Goal: Information Seeking & Learning: Learn about a topic

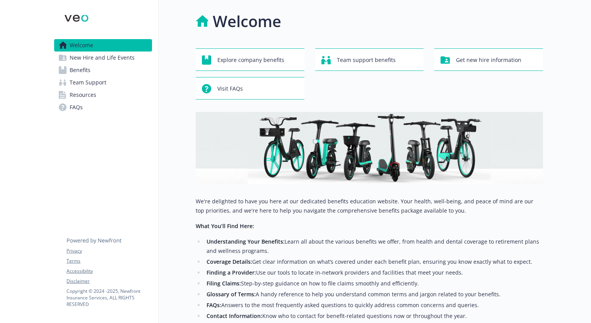
click at [85, 69] on span "Benefits" at bounding box center [80, 70] width 21 height 12
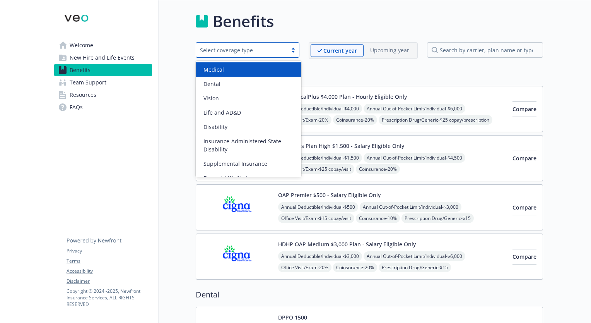
click at [266, 55] on div "Select coverage type" at bounding box center [241, 50] width 91 height 10
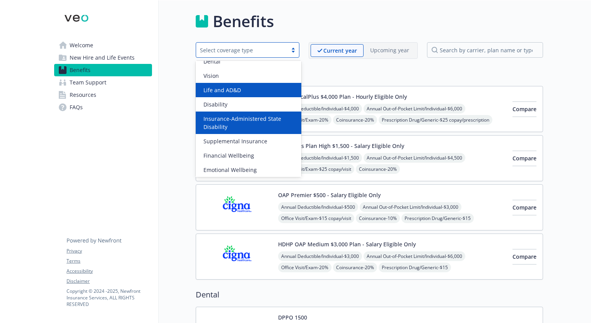
scroll to position [24, 0]
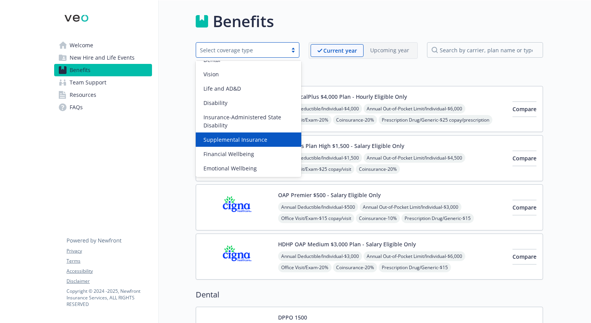
click at [270, 135] on div "Supplemental Insurance" at bounding box center [248, 139] width 96 height 8
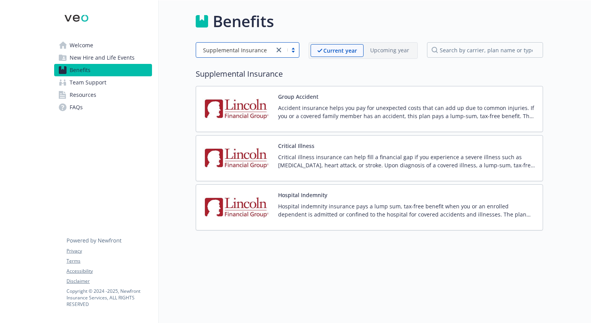
click at [251, 48] on span "Supplemental Insurance" at bounding box center [235, 50] width 64 height 8
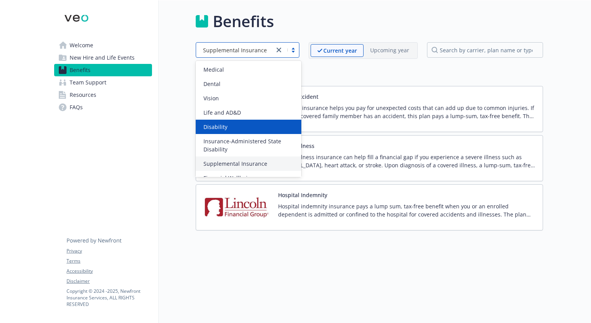
click at [244, 124] on div "Disability" at bounding box center [248, 127] width 96 height 8
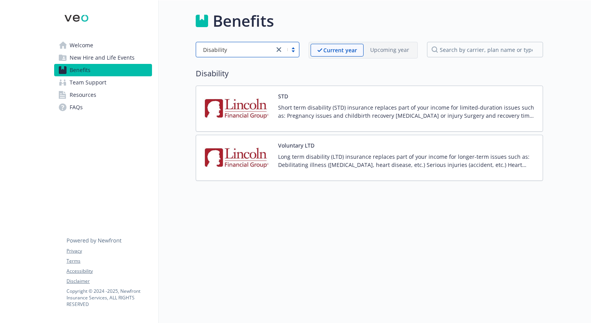
scroll to position [0, 0]
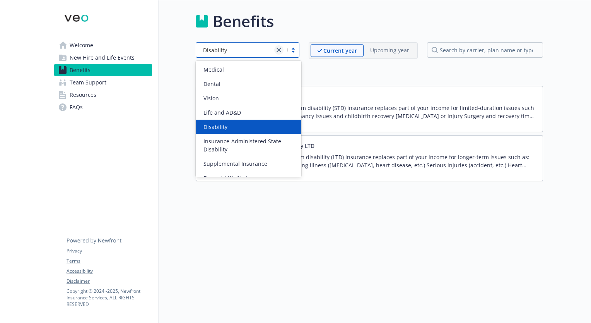
click at [280, 50] on icon "close" at bounding box center [279, 50] width 5 height 5
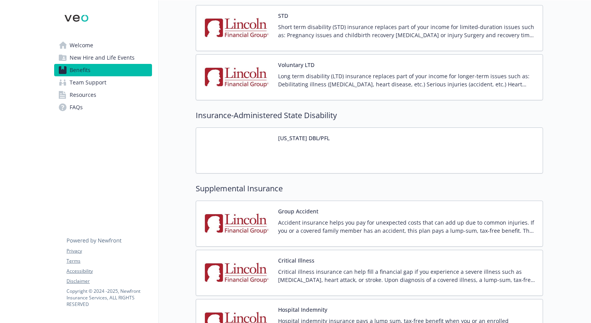
scroll to position [620, 0]
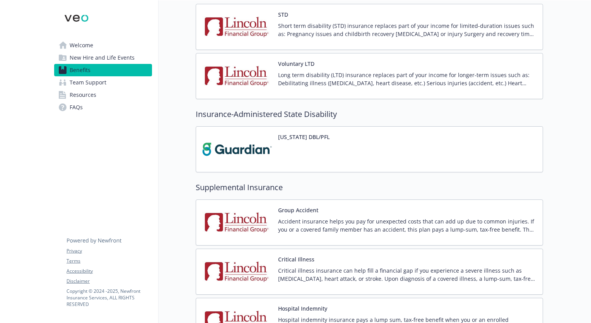
click at [262, 145] on img at bounding box center [237, 149] width 70 height 33
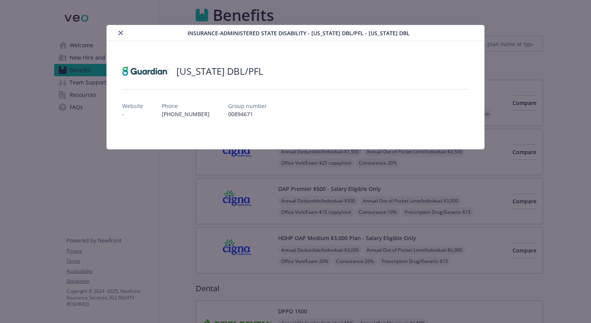
scroll to position [620, 0]
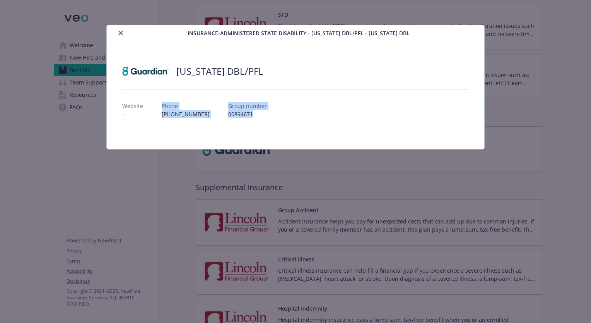
drag, startPoint x: 160, startPoint y: 106, endPoint x: 245, endPoint y: 117, distance: 85.8
click at [245, 117] on div "Website - Phone [PHONE_NUMBER] Group number 00894671" at bounding box center [295, 107] width 347 height 22
copy div "Phone [PHONE_NUMBER] Group number 00894671"
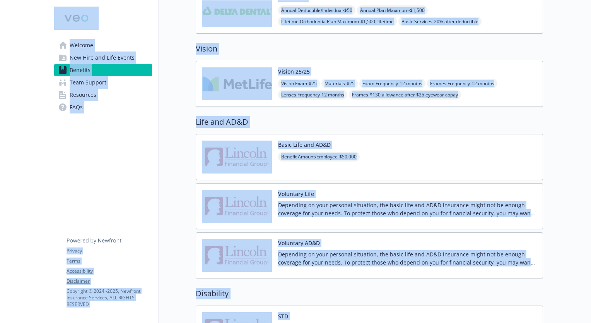
drag, startPoint x: 286, startPoint y: 192, endPoint x: 254, endPoint y: -27, distance: 220.9
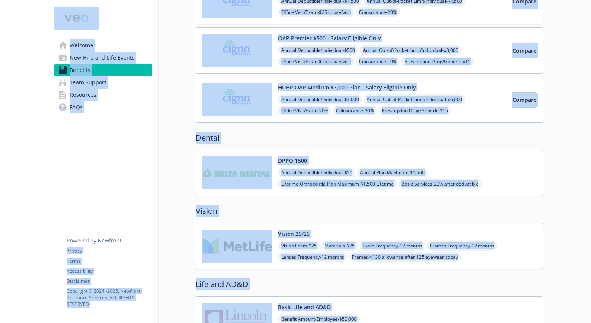
click at [255, 111] on img at bounding box center [237, 99] width 70 height 33
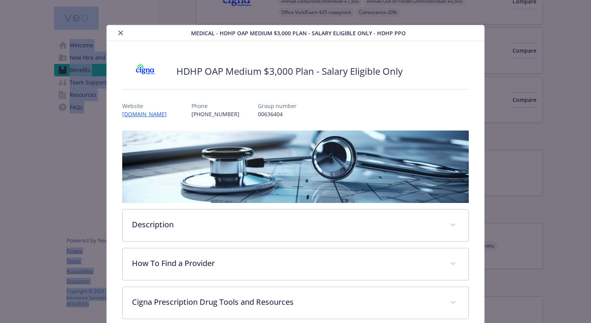
scroll to position [23, 0]
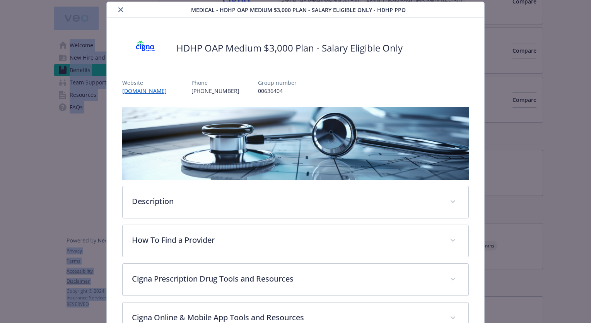
click at [270, 132] on img "details for plan Medical - HDHP OAP Medium $3,000 Plan - Salary Eligible Only -…" at bounding box center [295, 143] width 347 height 72
click at [119, 9] on icon "close" at bounding box center [120, 9] width 5 height 5
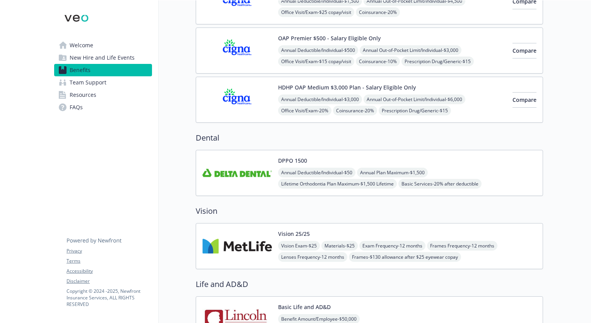
click at [196, 138] on h2 "Dental" at bounding box center [369, 138] width 347 height 12
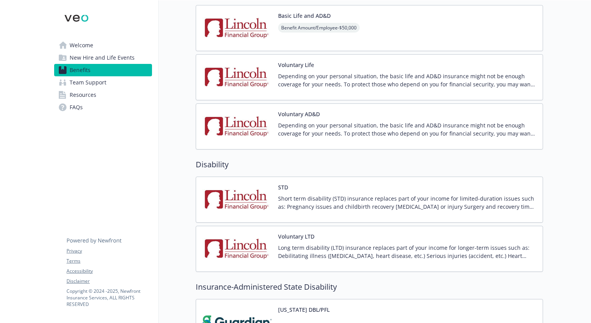
scroll to position [435, 0]
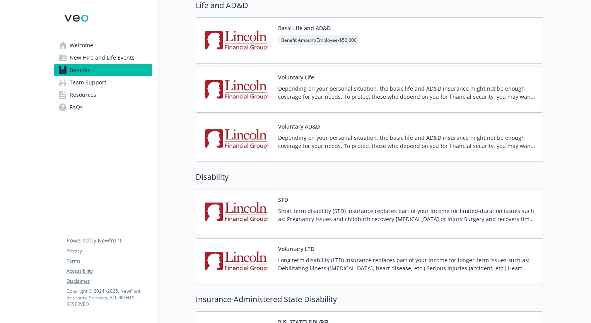
click at [283, 199] on button "STD" at bounding box center [283, 199] width 10 height 8
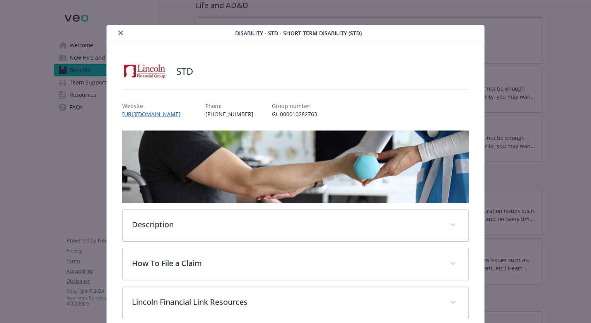
scroll to position [23, 0]
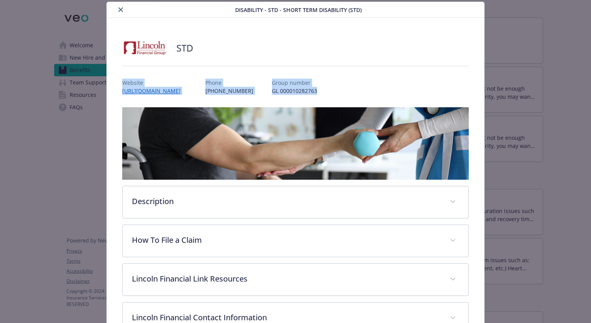
drag, startPoint x: 123, startPoint y: 83, endPoint x: 334, endPoint y: 88, distance: 211.6
click at [334, 88] on div "Website [URL][DOMAIN_NAME] Phone [PHONE_NUMBER] Group number GL 000010282763" at bounding box center [295, 83] width 347 height 22
copy div "Website [URL][DOMAIN_NAME] Phone [PHONE_NUMBER] Group number GL 000010282763"
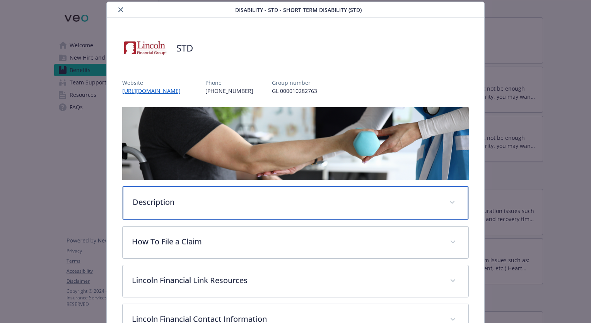
click at [220, 210] on div "Description" at bounding box center [296, 202] width 346 height 33
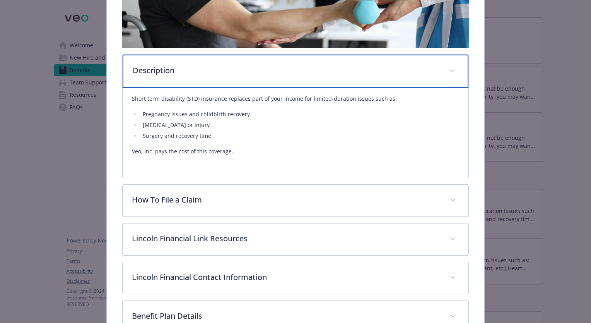
scroll to position [196, 0]
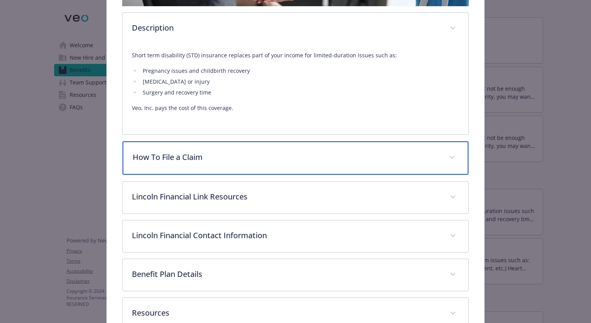
click at [201, 169] on div "How To File a Claim" at bounding box center [296, 157] width 346 height 33
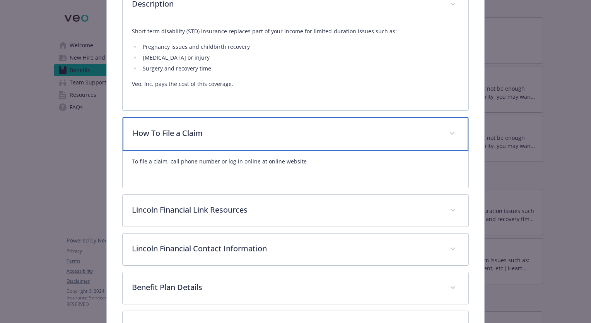
scroll to position [222, 0]
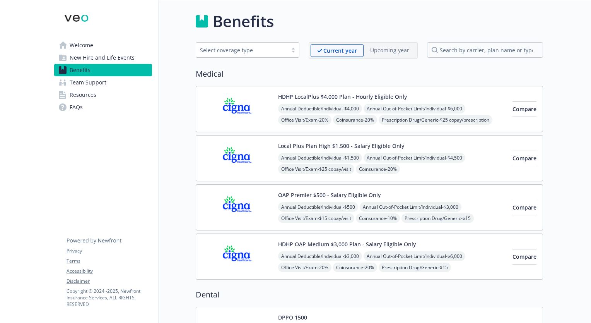
click at [93, 43] on span "Welcome" at bounding box center [82, 45] width 24 height 12
